Goal: Information Seeking & Learning: Learn about a topic

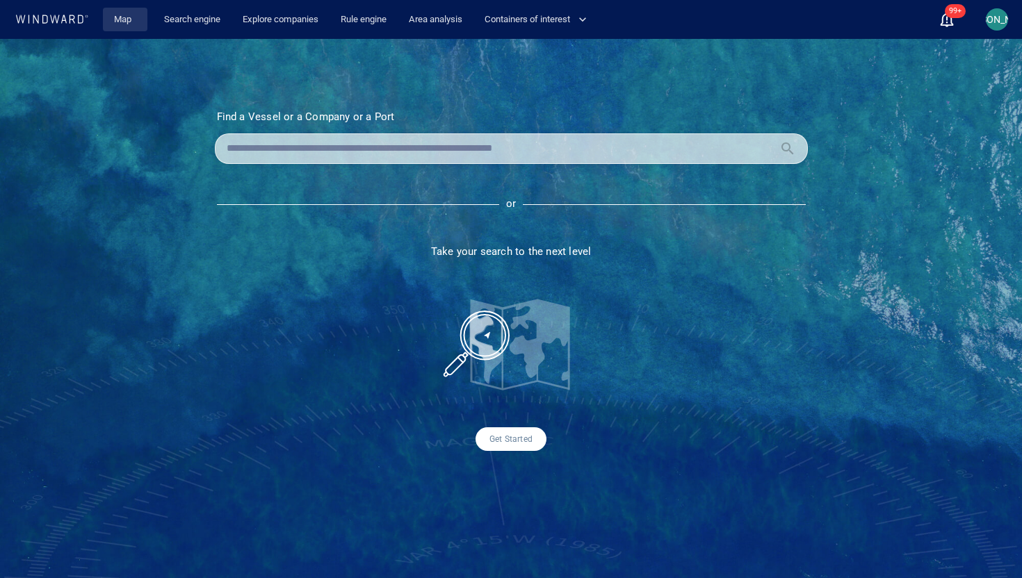
click at [138, 23] on link "Map" at bounding box center [124, 20] width 33 height 24
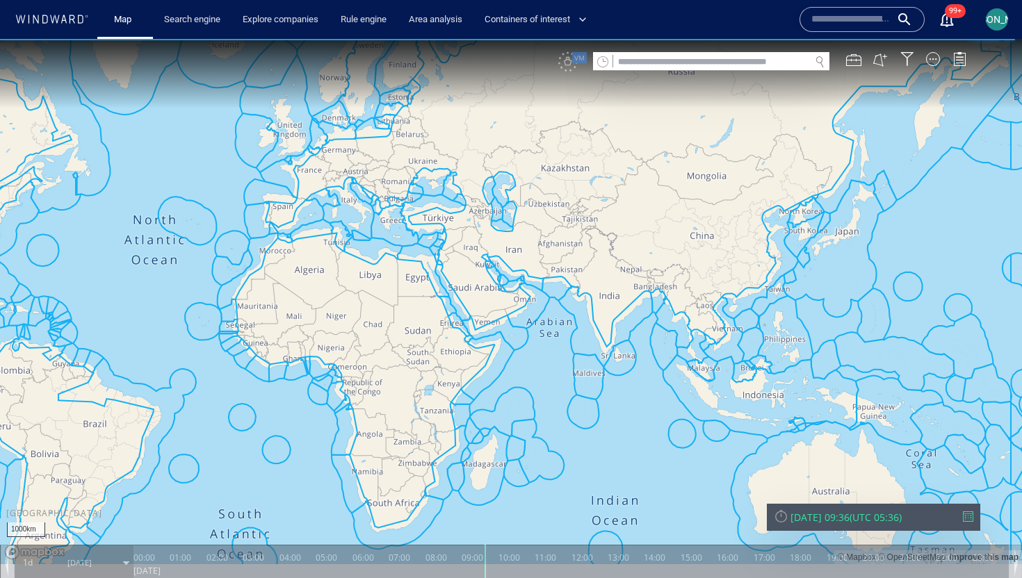
drag, startPoint x: 639, startPoint y: 351, endPoint x: 268, endPoint y: 341, distance: 371.2
click at [268, 340] on canvas "Map" at bounding box center [511, 301] width 1022 height 525
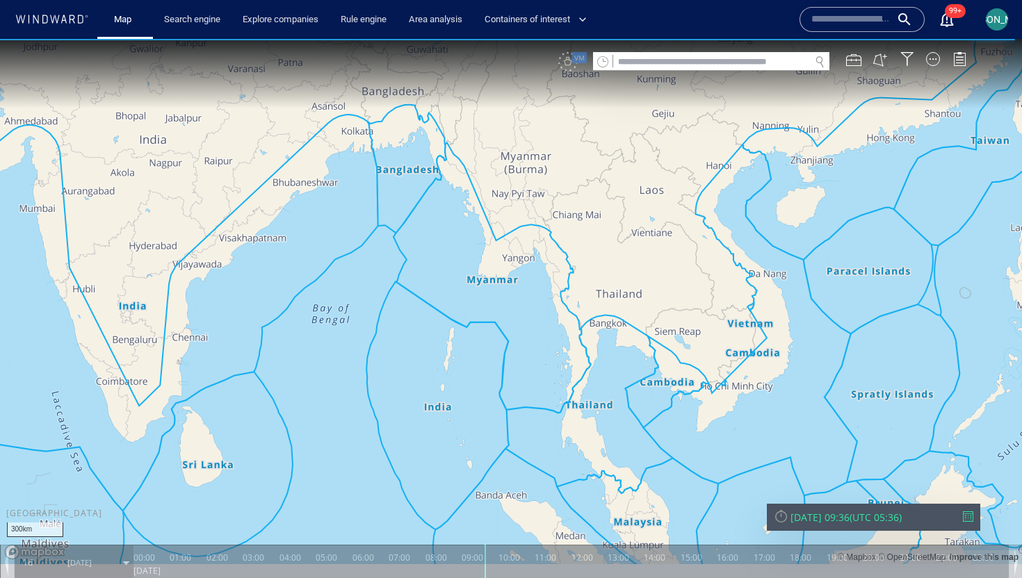
drag, startPoint x: 602, startPoint y: 363, endPoint x: 508, endPoint y: 248, distance: 149.1
click at [508, 247] on canvas "Map" at bounding box center [511, 301] width 1022 height 525
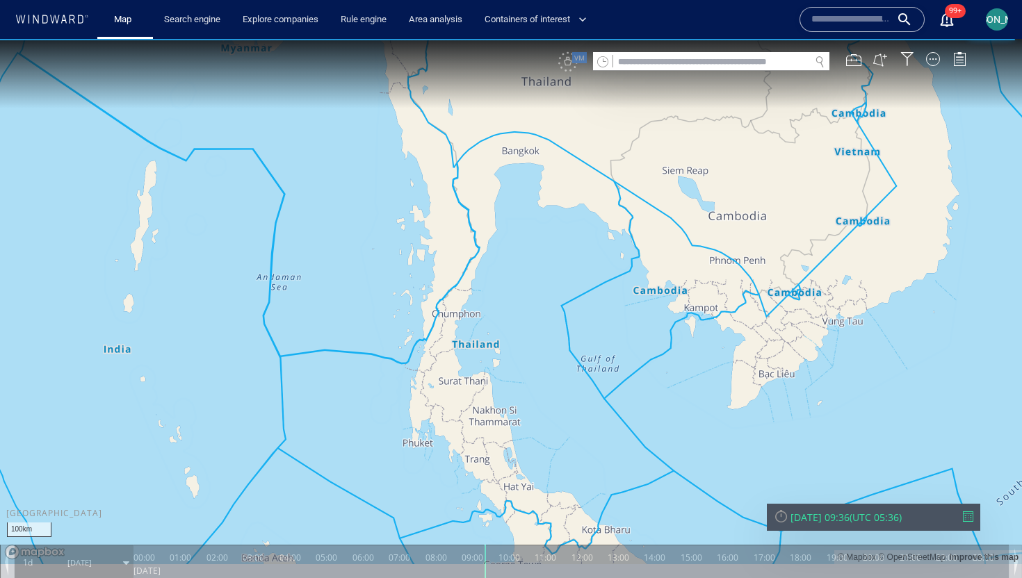
drag, startPoint x: 514, startPoint y: 281, endPoint x: 491, endPoint y: 229, distance: 57.9
click at [491, 228] on canvas "Map" at bounding box center [511, 301] width 1022 height 525
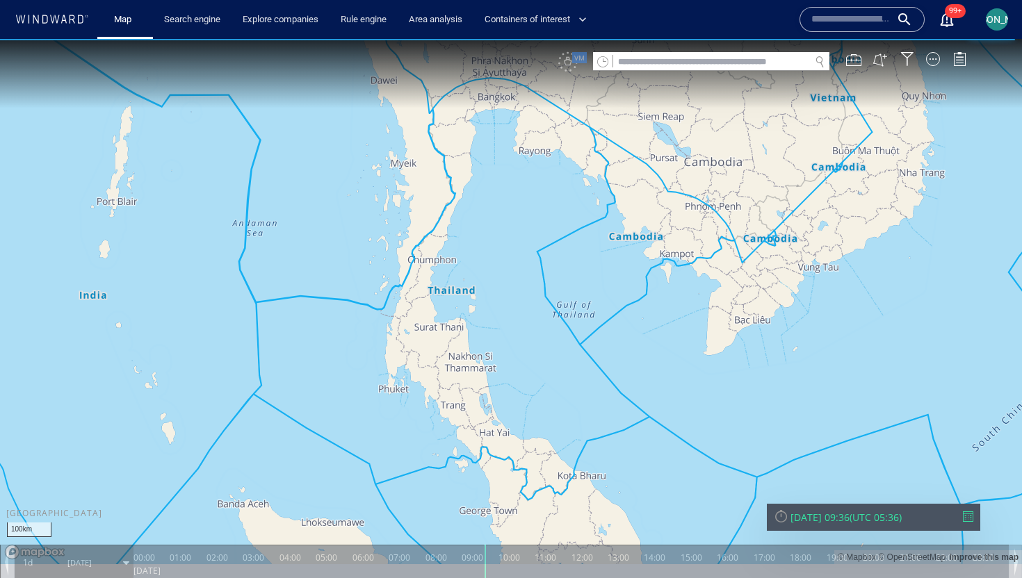
click at [778, 509] on div at bounding box center [780, 516] width 15 height 15
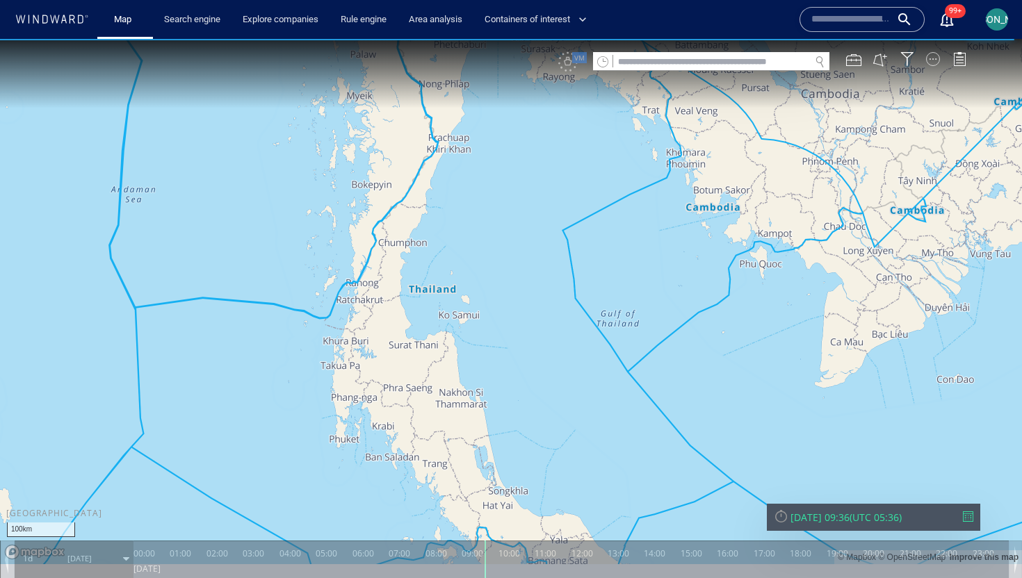
click at [931, 64] on div at bounding box center [933, 59] width 14 height 14
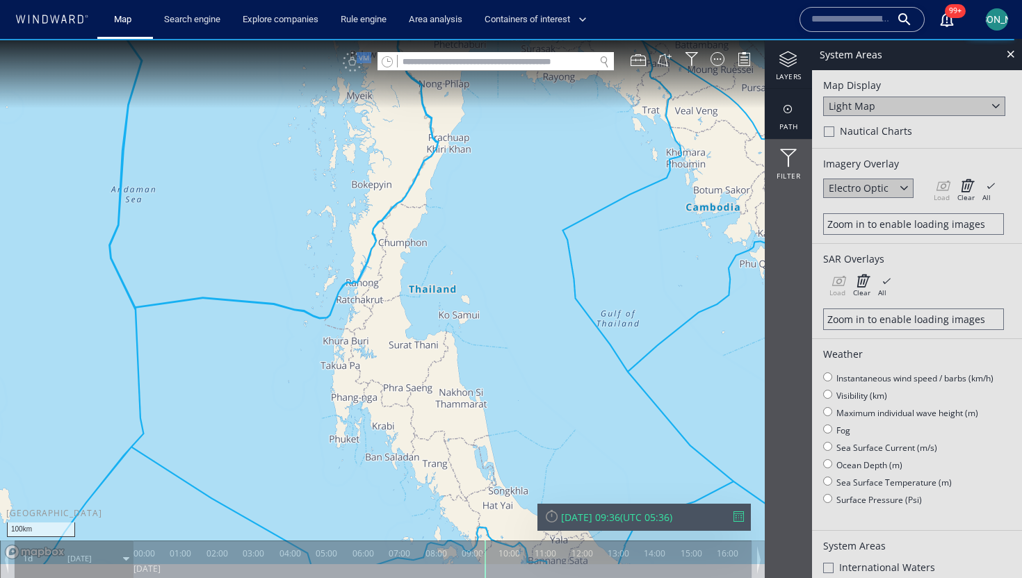
click at [799, 113] on div at bounding box center [787, 109] width 47 height 17
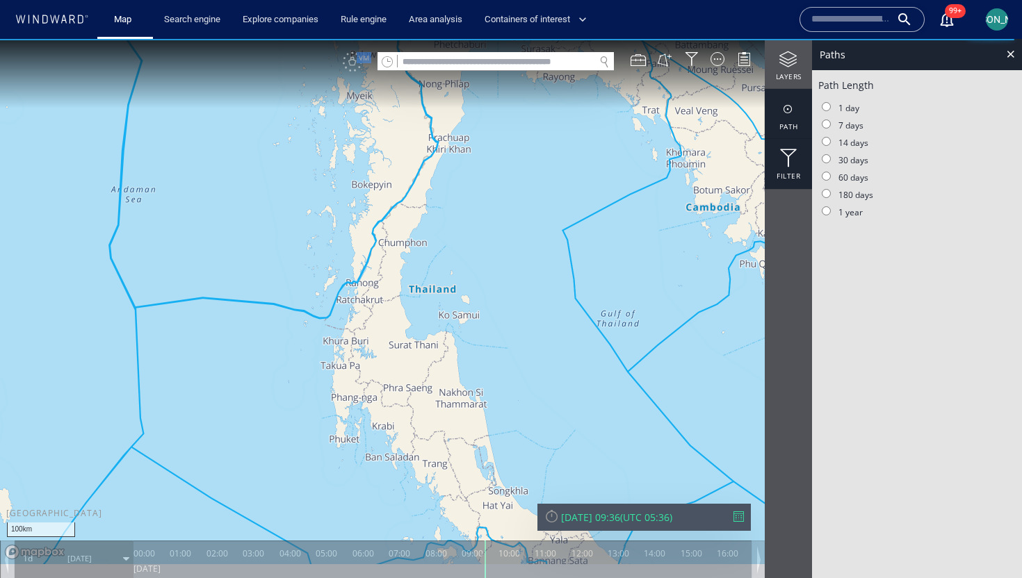
click at [799, 157] on div at bounding box center [787, 158] width 47 height 18
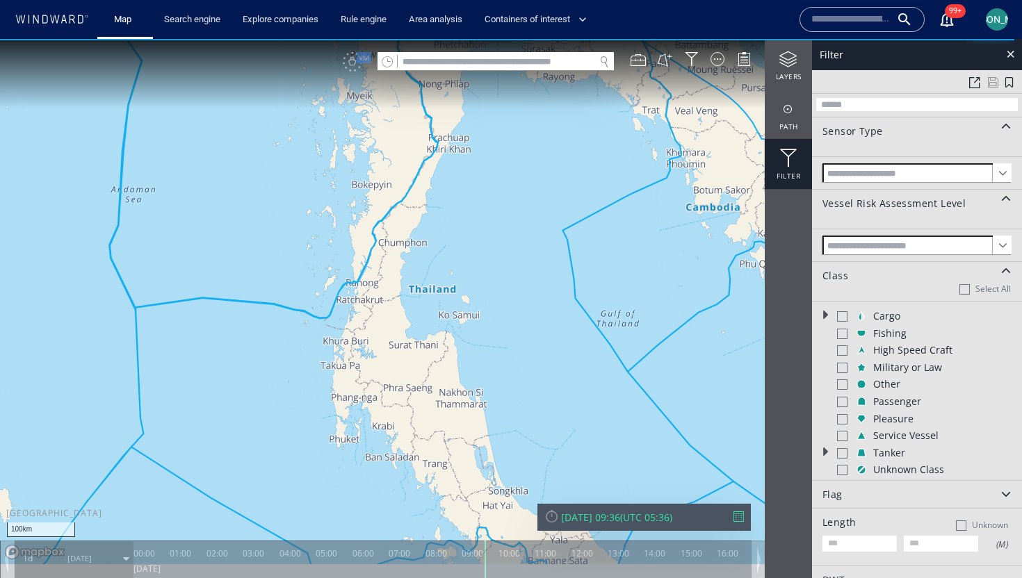
click at [992, 169] on span at bounding box center [1001, 172] width 19 height 19
click at [967, 211] on span "VMS" at bounding box center [916, 211] width 189 height 19
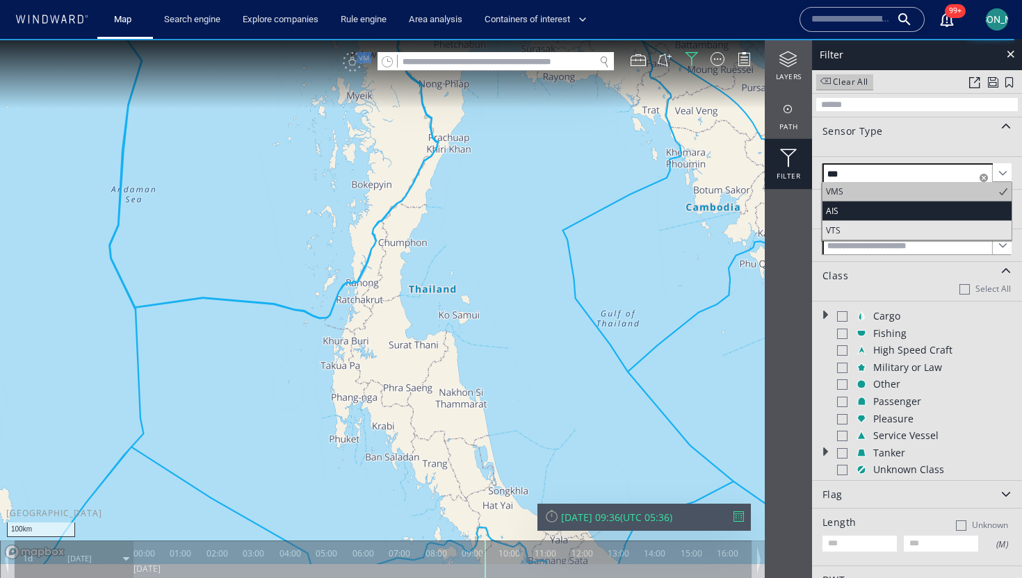
click at [956, 202] on span "AIS" at bounding box center [916, 211] width 189 height 19
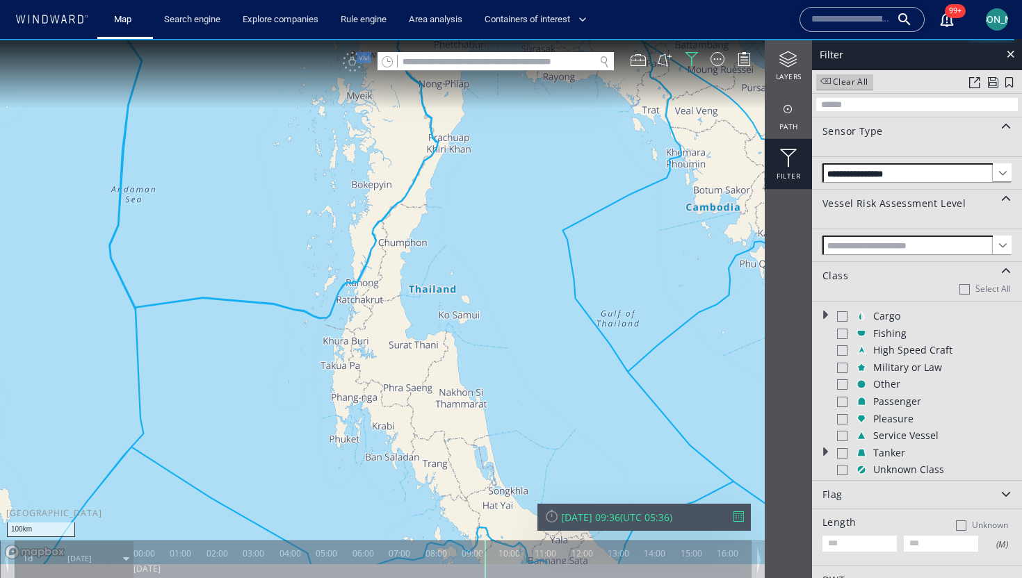
click at [700, 235] on canvas "Map" at bounding box center [511, 301] width 1022 height 525
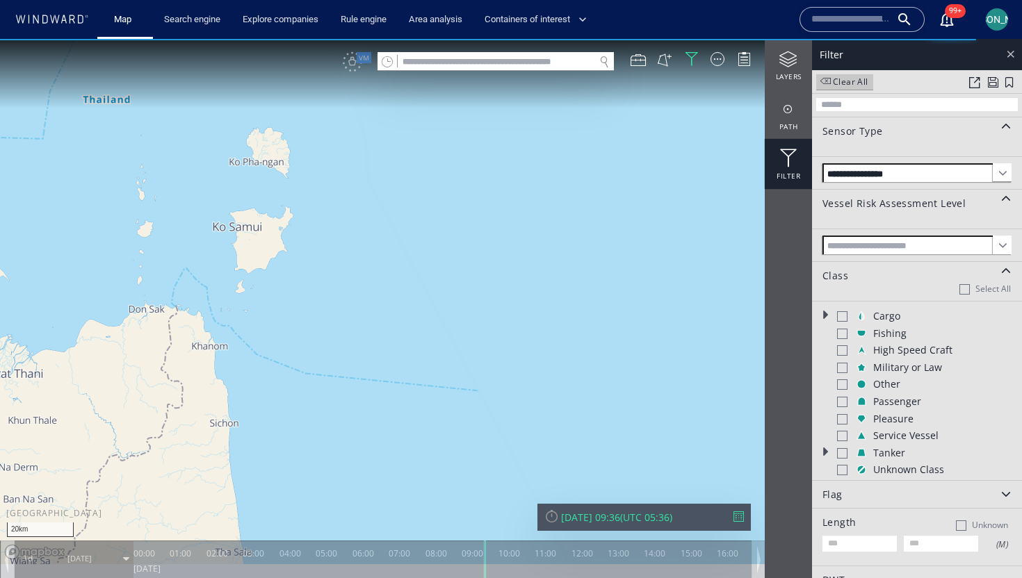
click at [1016, 56] on div at bounding box center [1010, 54] width 16 height 16
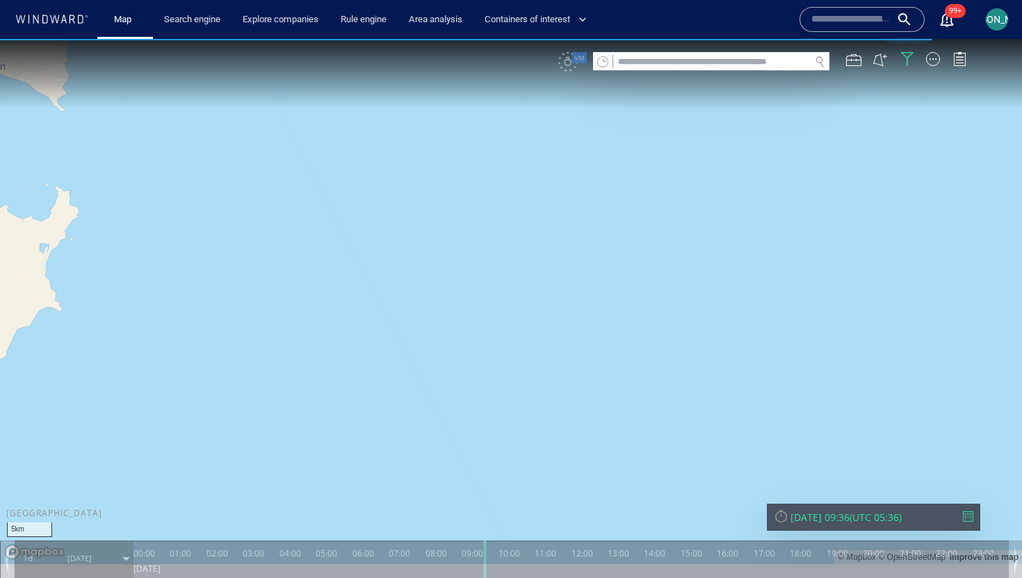
drag, startPoint x: 418, startPoint y: 218, endPoint x: 634, endPoint y: 232, distance: 216.6
click at [634, 232] on canvas "Map" at bounding box center [511, 301] width 1022 height 525
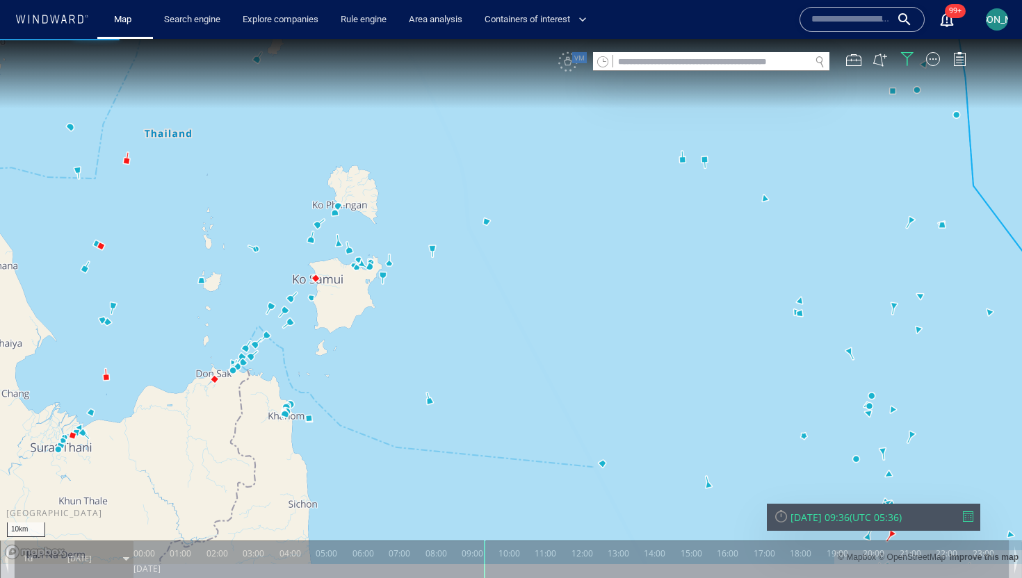
drag, startPoint x: 447, startPoint y: 315, endPoint x: 498, endPoint y: 374, distance: 77.9
click at [498, 374] on canvas "Map" at bounding box center [511, 301] width 1022 height 525
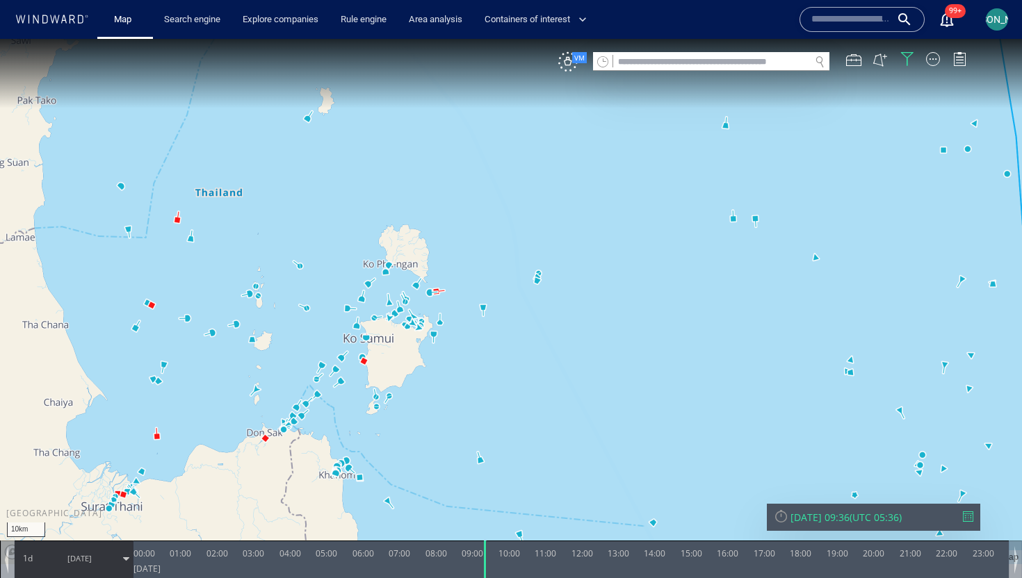
click at [837, 513] on div "Thu 04/09/2025 09:36" at bounding box center [819, 517] width 59 height 13
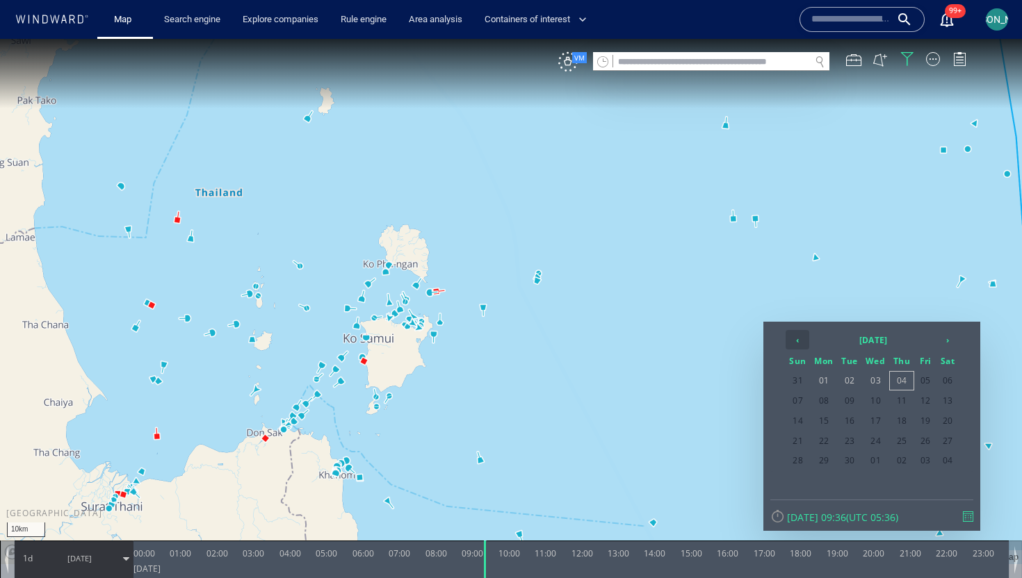
click at [794, 336] on th "‹" at bounding box center [797, 339] width 24 height 19
click at [826, 341] on th "2025 June" at bounding box center [872, 339] width 125 height 19
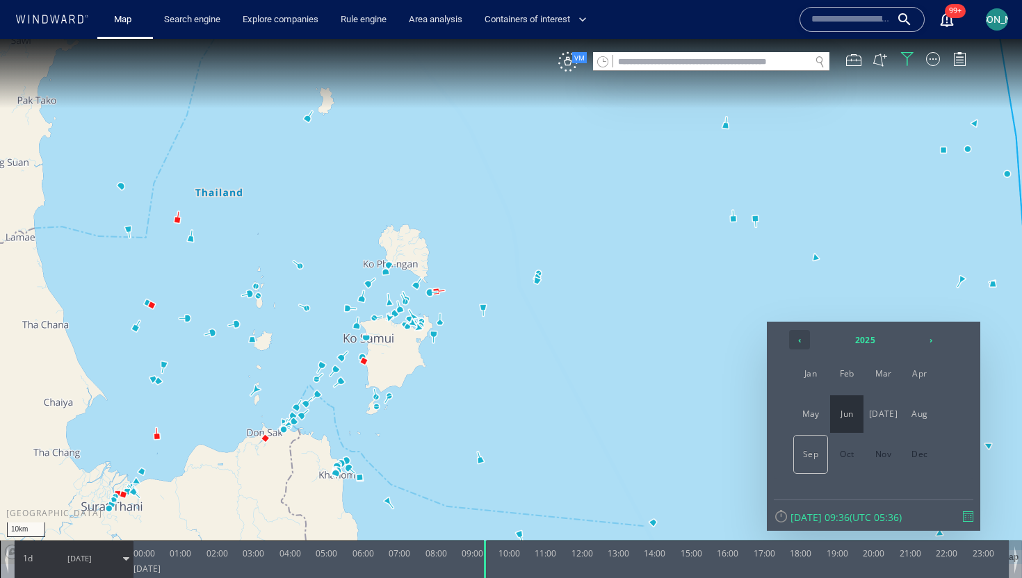
click at [805, 336] on th "‹" at bounding box center [799, 339] width 21 height 19
click at [823, 386] on span "Jan" at bounding box center [810, 374] width 33 height 38
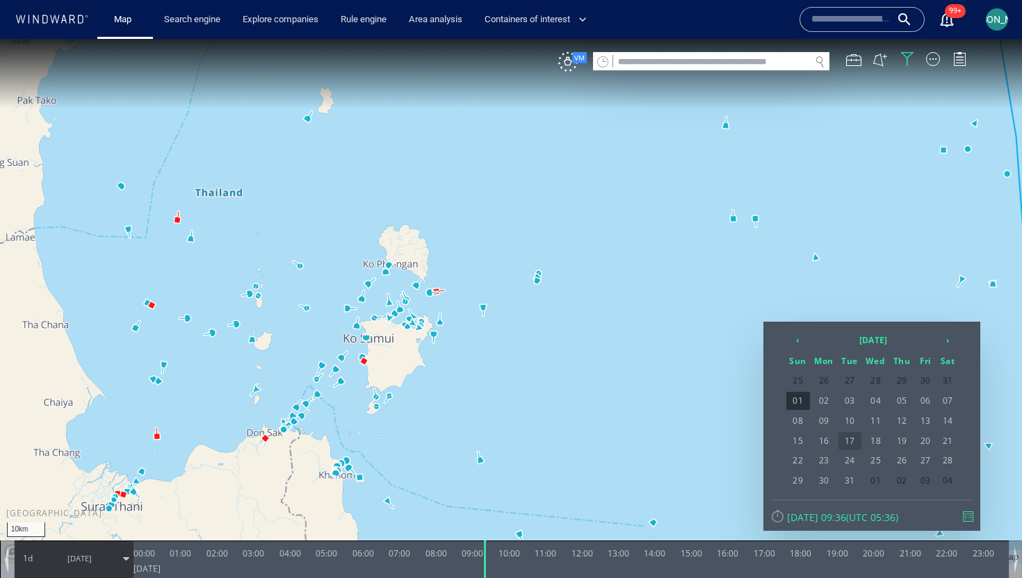
click at [851, 440] on span "17" at bounding box center [849, 441] width 23 height 18
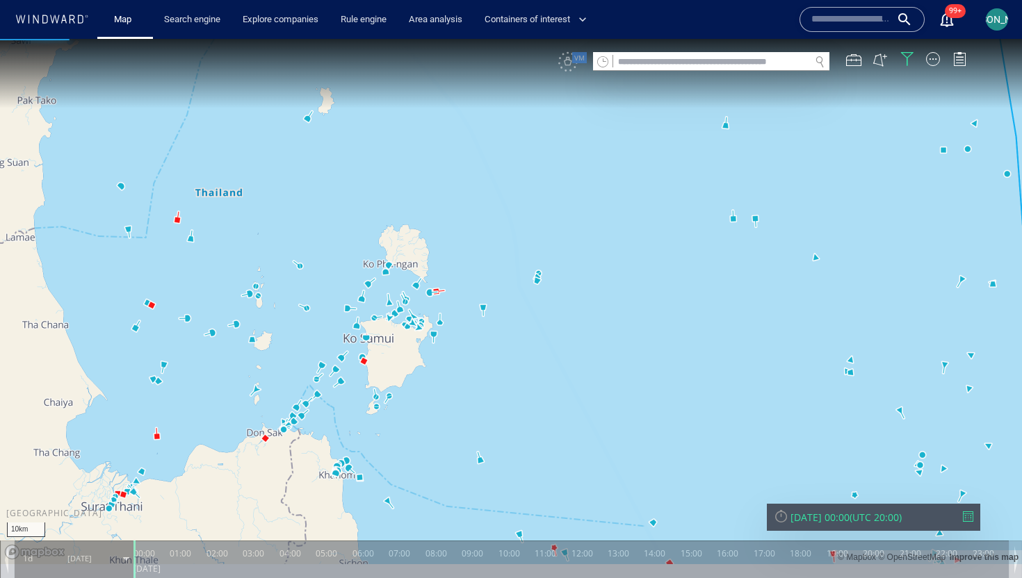
click at [650, 377] on canvas "Map" at bounding box center [511, 301] width 1022 height 525
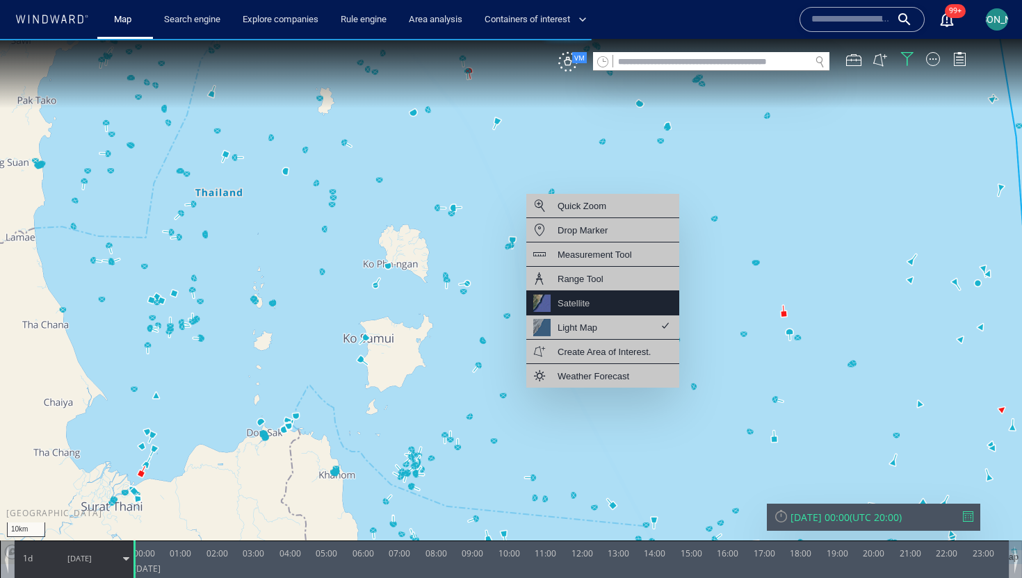
click at [607, 311] on div "Satellite" at bounding box center [602, 303] width 153 height 24
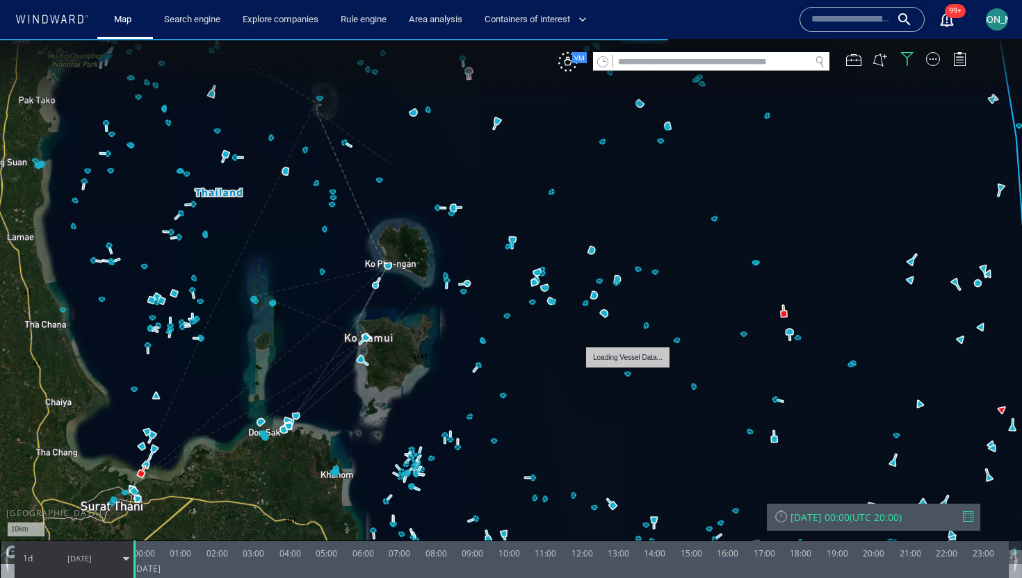
click at [627, 373] on canvas "Map" at bounding box center [511, 301] width 1022 height 525
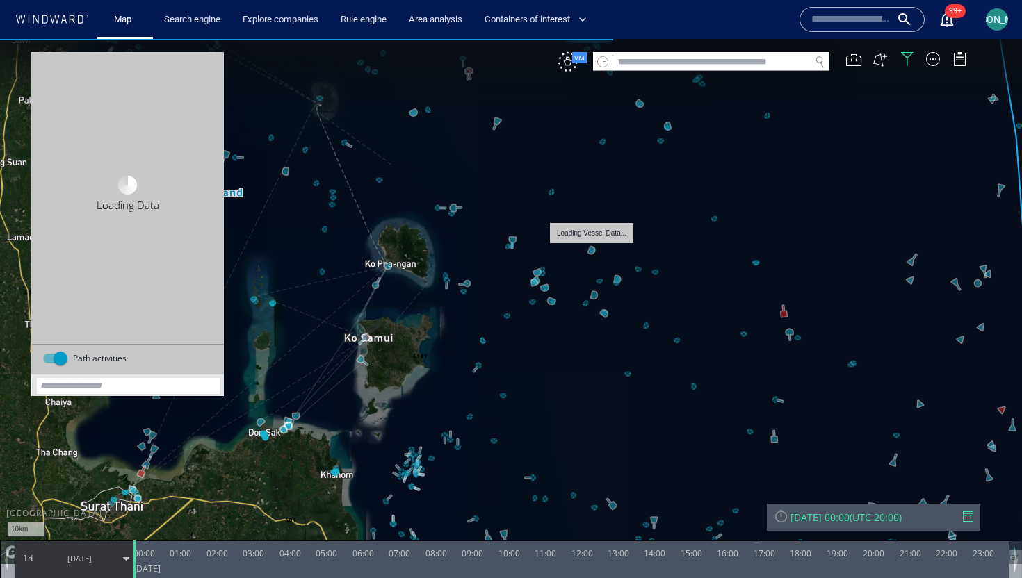
click at [592, 249] on canvas "Map" at bounding box center [511, 301] width 1022 height 525
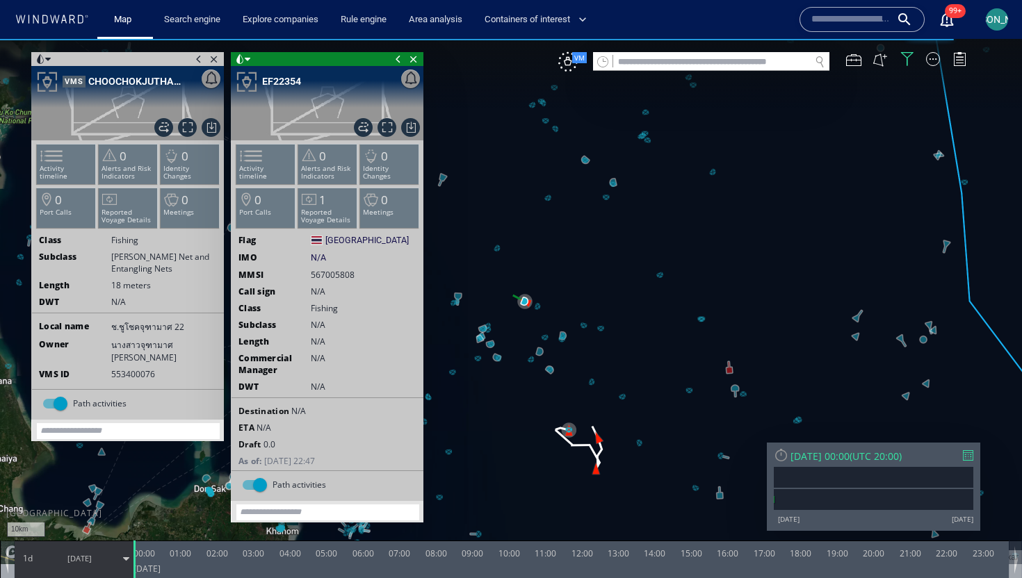
drag, startPoint x: 518, startPoint y: 268, endPoint x: 577, endPoint y: 257, distance: 59.4
click at [577, 257] on canvas "Map" at bounding box center [511, 301] width 1022 height 525
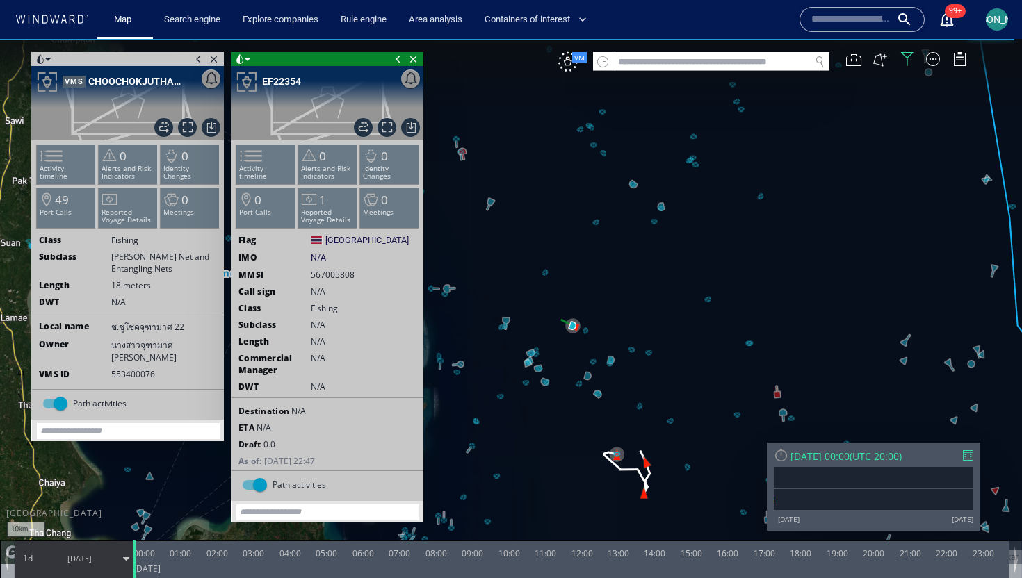
drag, startPoint x: 593, startPoint y: 220, endPoint x: 597, endPoint y: 255, distance: 35.6
click at [597, 255] on canvas "Map" at bounding box center [511, 301] width 1022 height 525
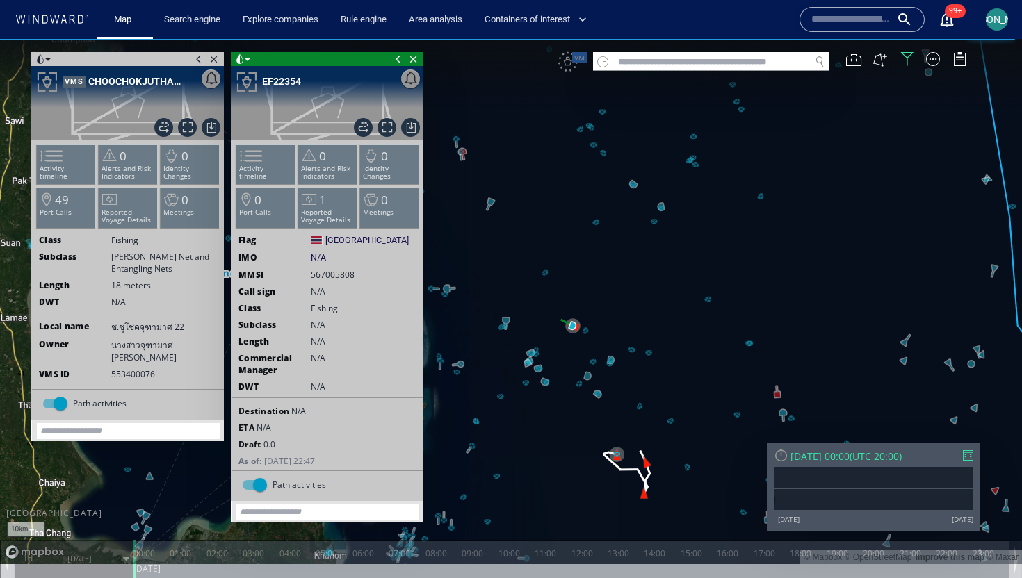
click at [775, 392] on canvas "Map" at bounding box center [511, 301] width 1022 height 525
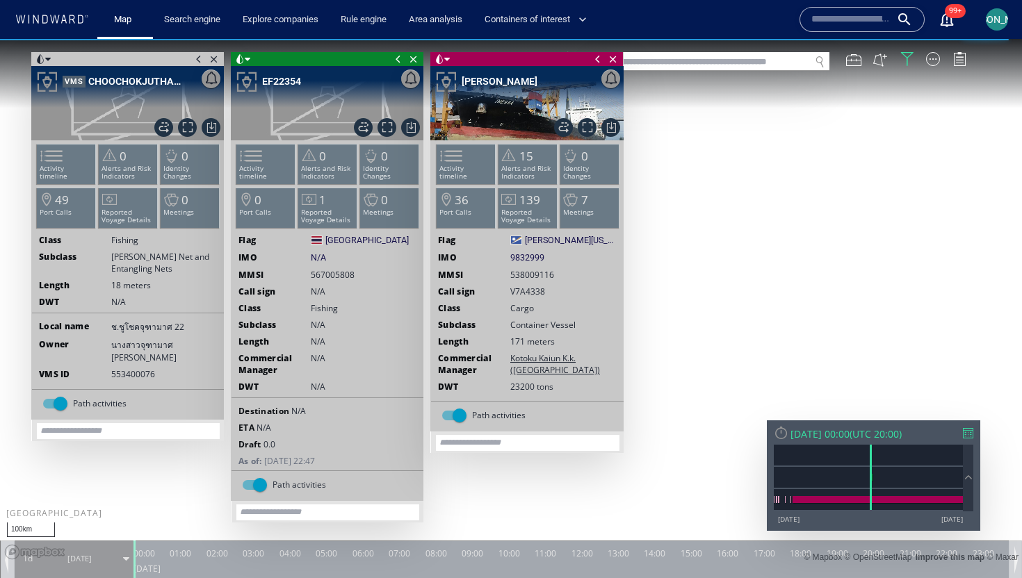
drag, startPoint x: 684, startPoint y: 236, endPoint x: 788, endPoint y: 332, distance: 141.6
click at [788, 332] on canvas "Map" at bounding box center [511, 301] width 1022 height 525
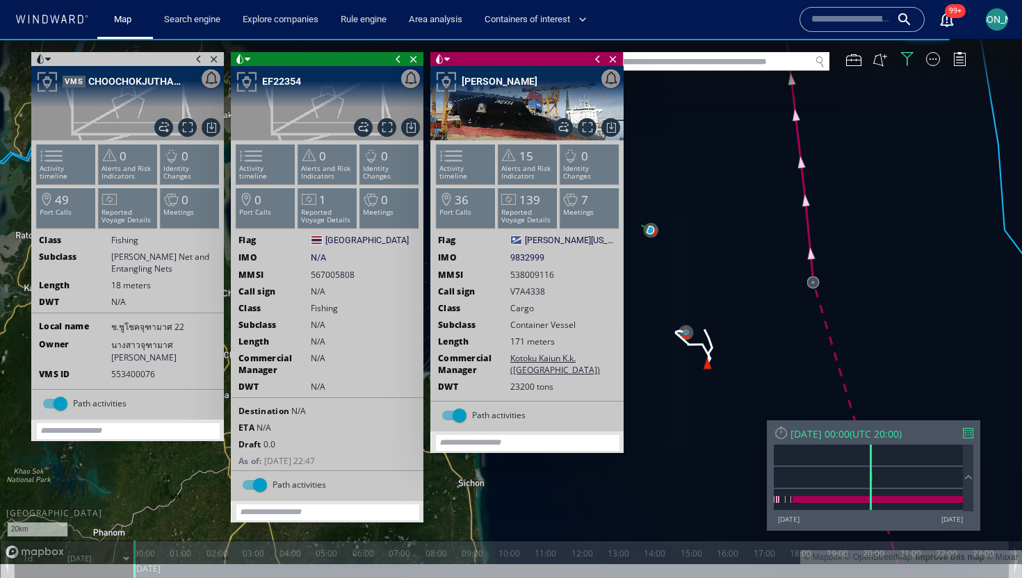
drag, startPoint x: 729, startPoint y: 214, endPoint x: 760, endPoint y: 228, distance: 34.2
click at [760, 228] on canvas "Map" at bounding box center [511, 301] width 1022 height 525
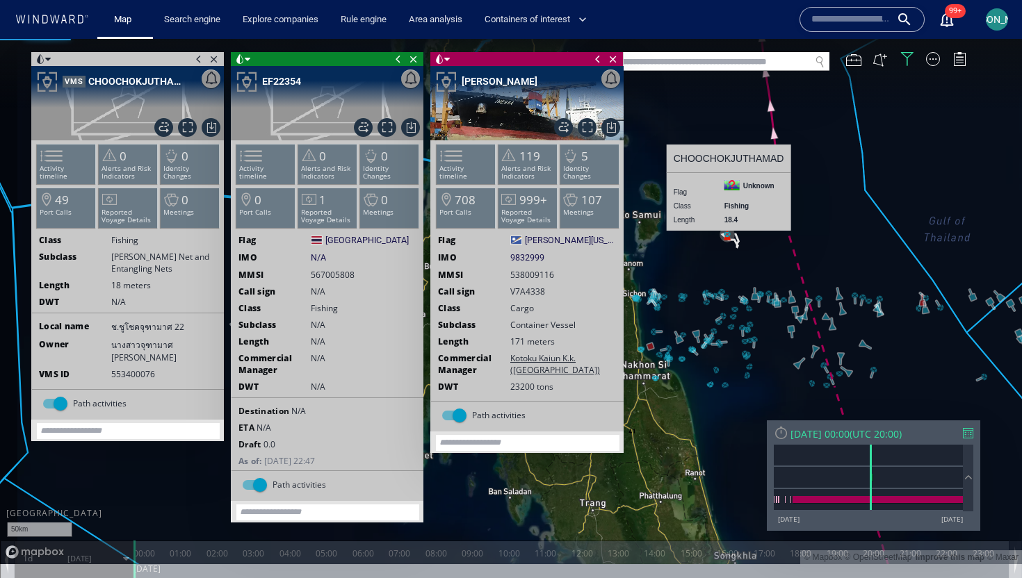
drag, startPoint x: 850, startPoint y: 174, endPoint x: 816, endPoint y: 268, distance: 100.5
click at [816, 268] on canvas "Map" at bounding box center [511, 301] width 1022 height 525
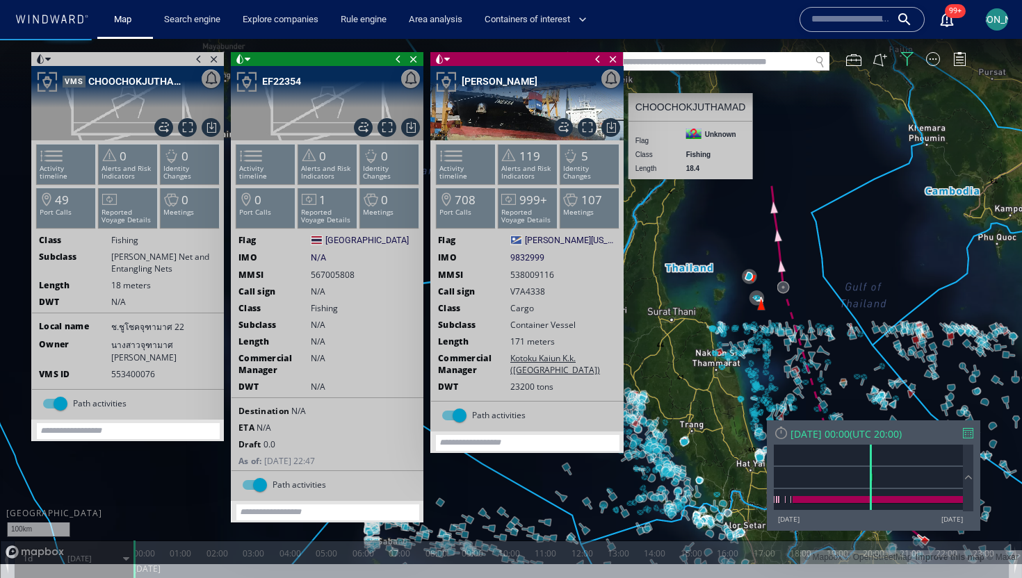
drag, startPoint x: 844, startPoint y: 259, endPoint x: 792, endPoint y: 177, distance: 98.1
click at [792, 175] on canvas "Map" at bounding box center [511, 301] width 1022 height 525
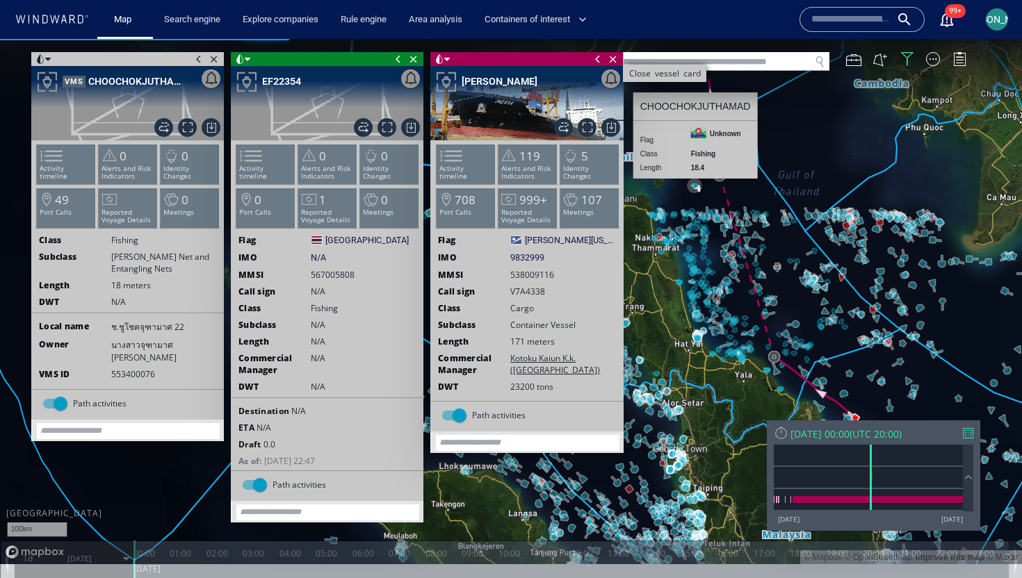
click at [614, 58] on span "Close vessel card" at bounding box center [612, 59] width 15 height 14
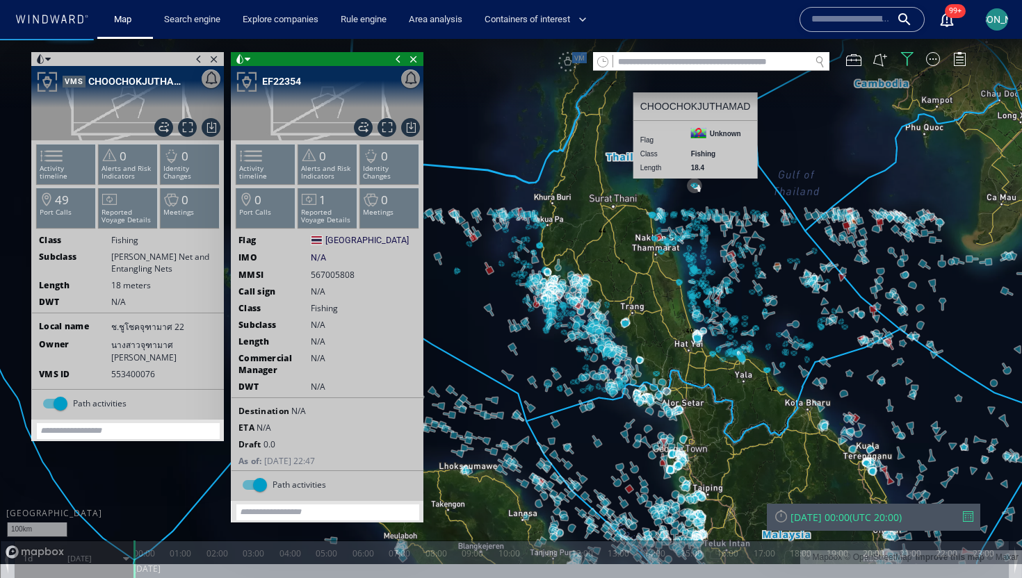
click at [782, 146] on canvas "Map" at bounding box center [511, 301] width 1022 height 525
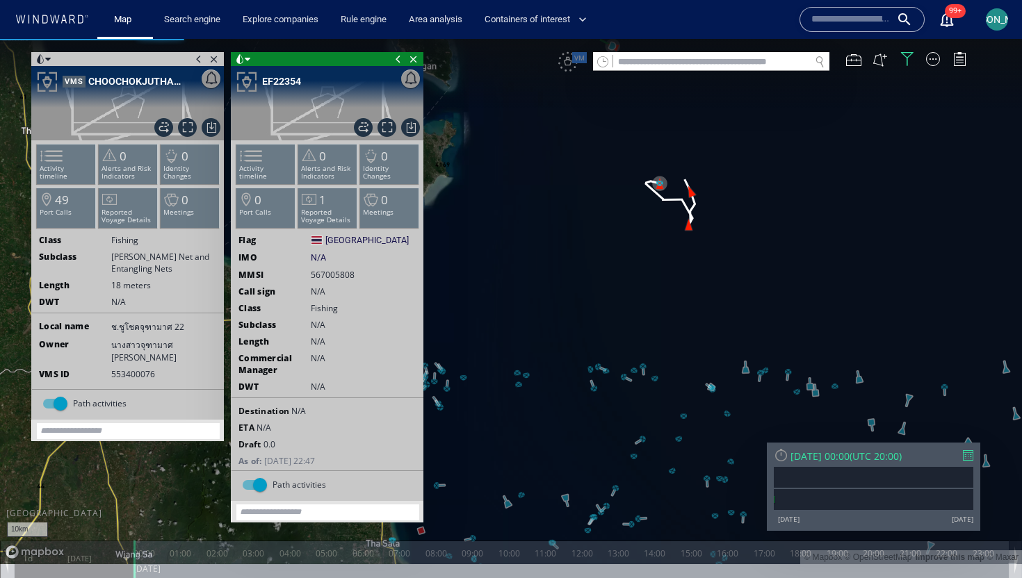
drag, startPoint x: 627, startPoint y: 218, endPoint x: 701, endPoint y: 419, distance: 214.8
click at [701, 419] on canvas "Map" at bounding box center [511, 301] width 1022 height 525
